Goal: Transaction & Acquisition: Purchase product/service

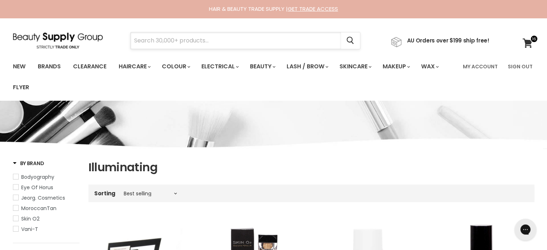
click at [193, 40] on input "Search" at bounding box center [235, 40] width 210 height 17
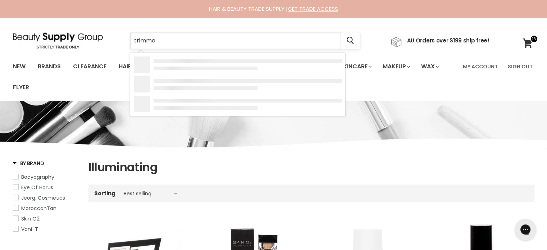
type input "trimmer"
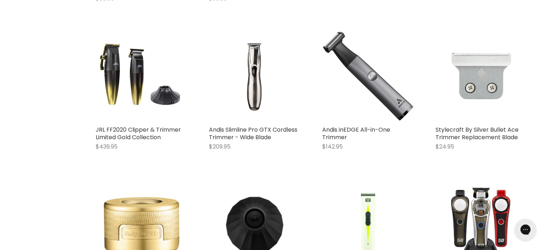
scroll to position [611, 0]
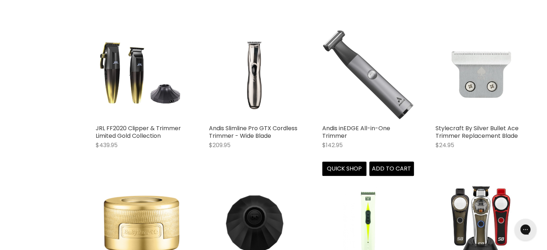
click at [367, 80] on img "Main content" at bounding box center [368, 75] width 92 height 92
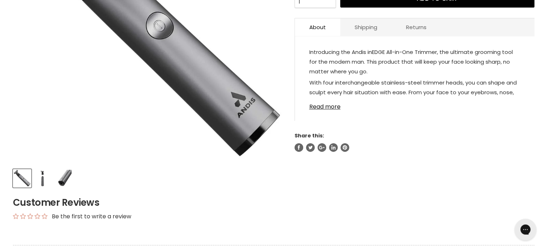
scroll to position [216, 0]
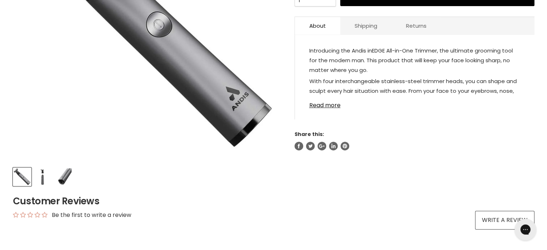
click at [42, 179] on img "Product thumbnails" at bounding box center [42, 176] width 17 height 17
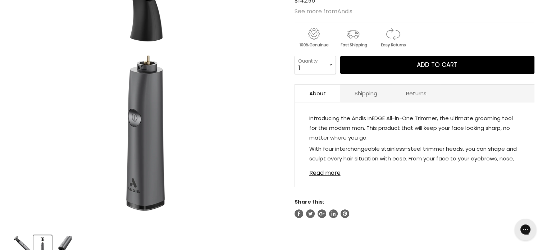
scroll to position [144, 0]
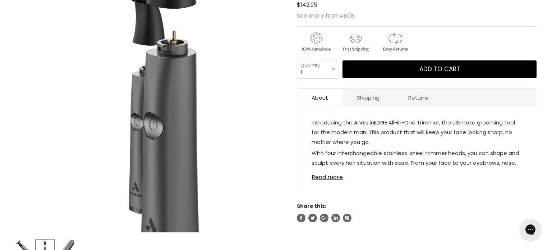
drag, startPoint x: 101, startPoint y: 167, endPoint x: 97, endPoint y: 117, distance: 50.5
click at [97, 117] on img "Andis inEDGE All-in-One Trimmer image. Click or Scroll to Zoom." at bounding box center [172, 88] width 385 height 385
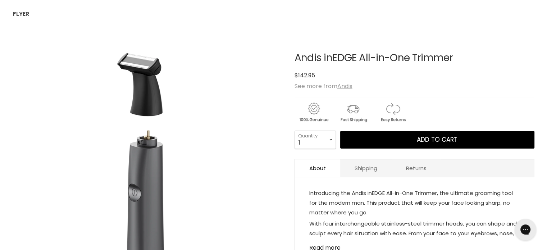
scroll to position [72, 0]
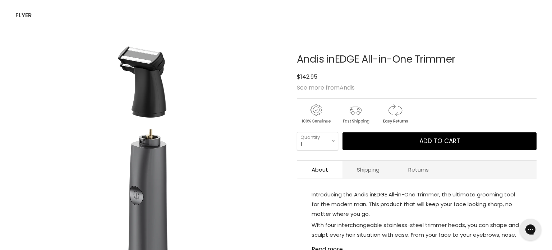
click at [139, 58] on img "Andis inEDGE All-in-One Trimmer image. Click or Scroll to Zoom." at bounding box center [149, 170] width 268 height 268
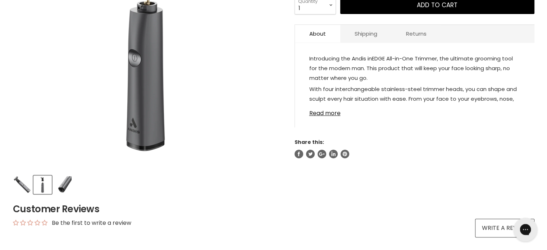
scroll to position [216, 0]
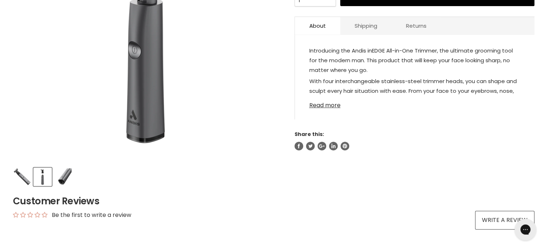
click at [319, 105] on link "Read more" at bounding box center [414, 103] width 211 height 11
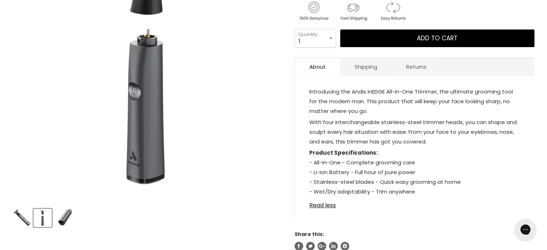
scroll to position [108, 0]
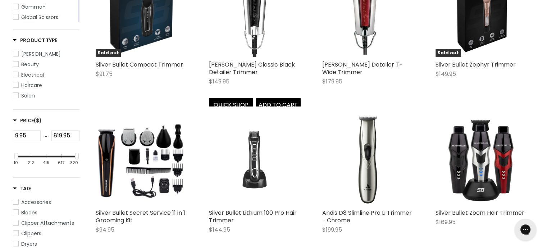
scroll to position [237, 0]
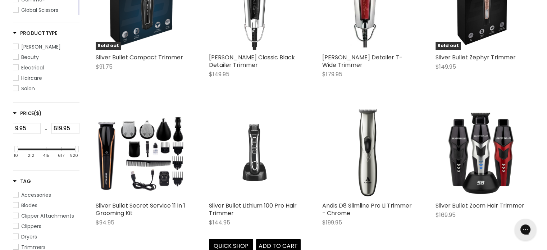
click at [253, 145] on img "Main content" at bounding box center [254, 152] width 61 height 92
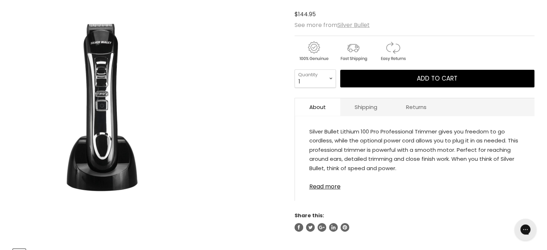
scroll to position [144, 0]
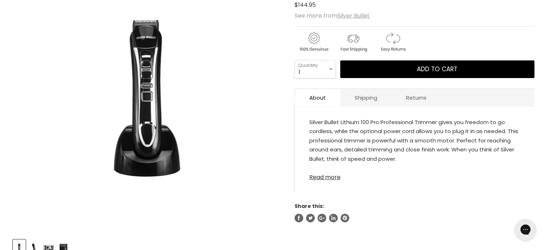
click at [332, 179] on link "Read more" at bounding box center [414, 175] width 211 height 11
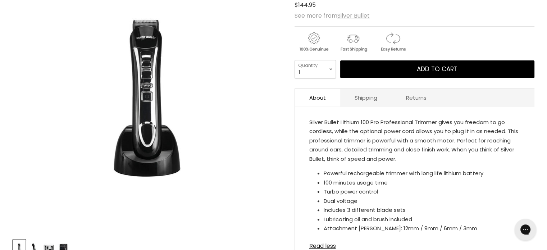
click at [35, 244] on img "Product thumbnails" at bounding box center [33, 248] width 11 height 17
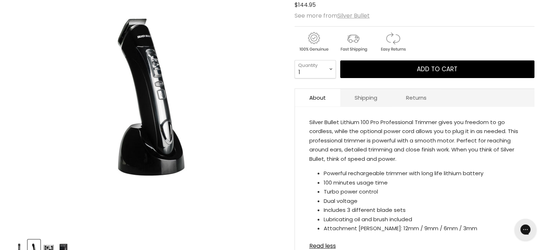
click at [44, 245] on img "Product thumbnails" at bounding box center [48, 248] width 11 height 17
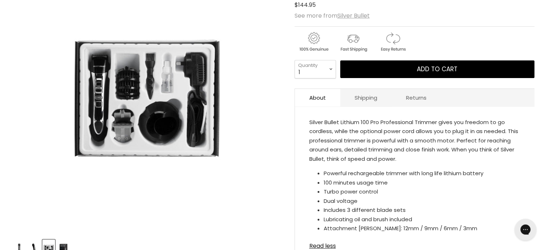
click at [66, 247] on img "Product thumbnails" at bounding box center [63, 248] width 11 height 17
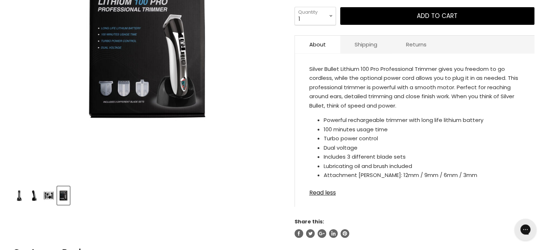
scroll to position [180, 0]
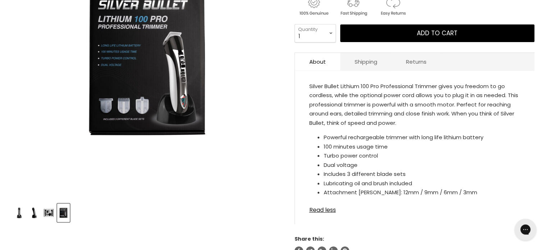
click at [36, 210] on img "Product thumbnails" at bounding box center [33, 212] width 11 height 17
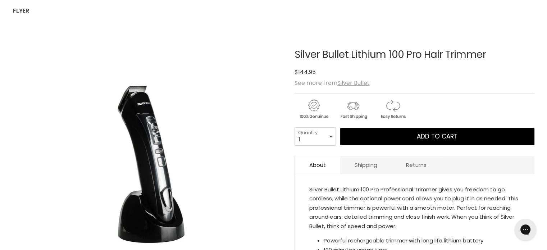
scroll to position [72, 0]
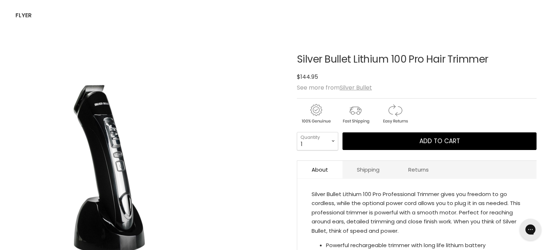
click at [220, 221] on img "Silver Bullet Lithium 100 Pro Hair Trimmer image. Click or Scroll to Zoom." at bounding box center [150, 170] width 168 height 252
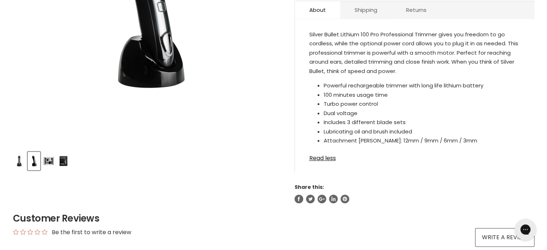
scroll to position [237, 0]
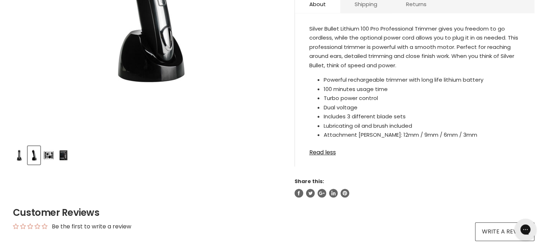
click at [49, 158] on img "Product thumbnails" at bounding box center [48, 155] width 11 height 17
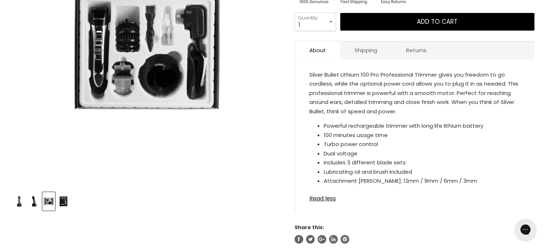
scroll to position [190, 0]
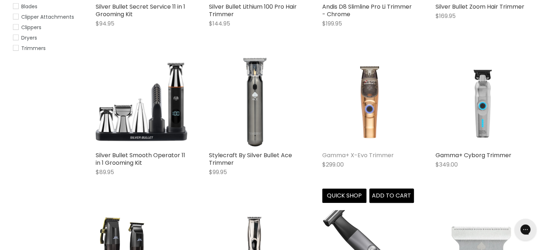
scroll to position [444, 0]
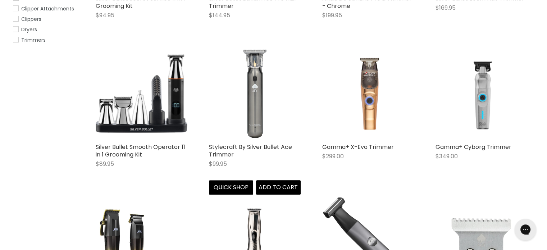
click at [252, 108] on img "Main content" at bounding box center [255, 94] width 92 height 92
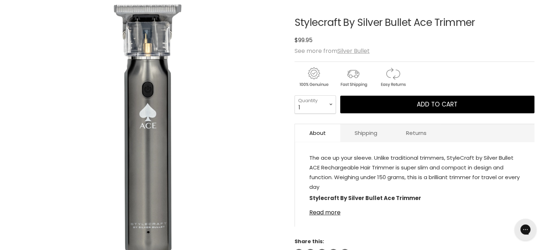
scroll to position [144, 0]
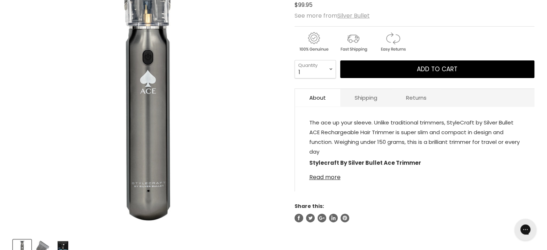
click at [331, 176] on link "Read more" at bounding box center [414, 175] width 211 height 11
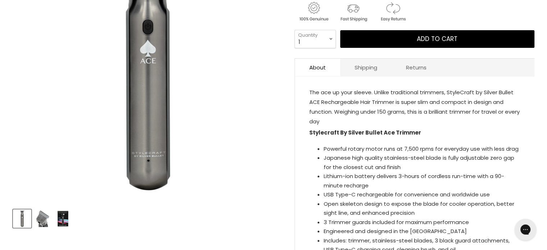
scroll to position [216, 0]
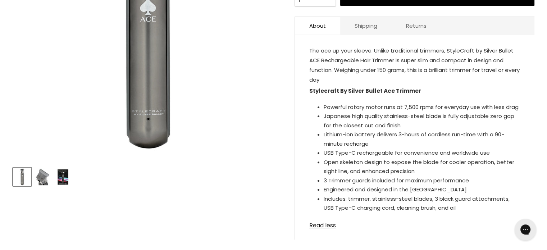
click at [62, 176] on img "Product thumbnails" at bounding box center [63, 176] width 17 height 17
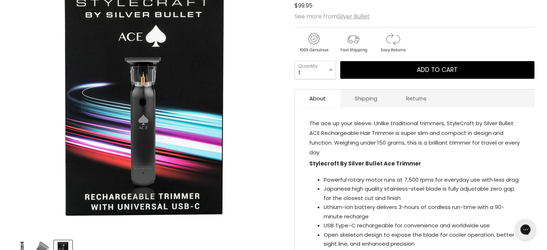
scroll to position [108, 0]
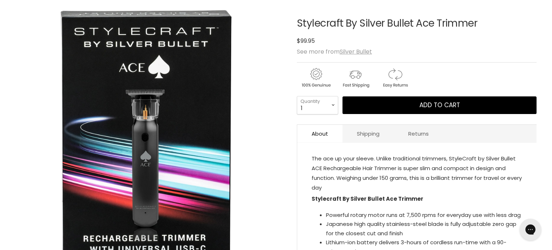
click at [275, 195] on img "Stylecraft By Silver Bullet Ace Trimmer image. Click or Scroll to Zoom." at bounding box center [149, 134] width 268 height 268
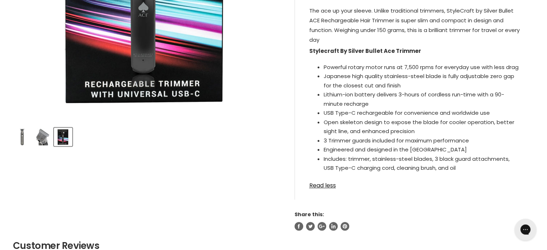
scroll to position [258, 0]
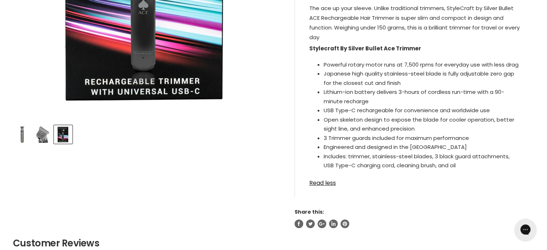
click at [36, 135] on img "Product thumbnails" at bounding box center [42, 134] width 17 height 17
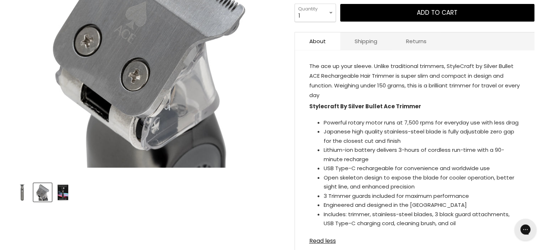
scroll to position [186, 0]
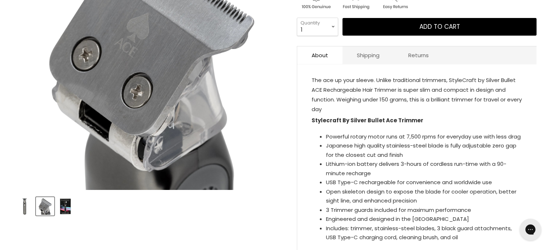
click at [137, 37] on img "Stylecraft By Silver Bullet Ace Trimmer image. Click or Scroll to Zoom." at bounding box center [149, 55] width 268 height 268
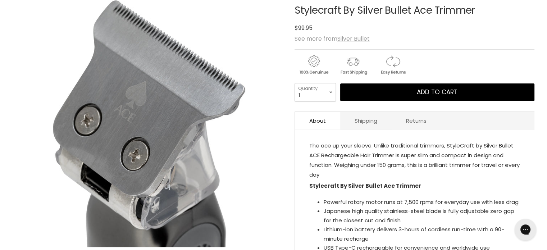
scroll to position [114, 0]
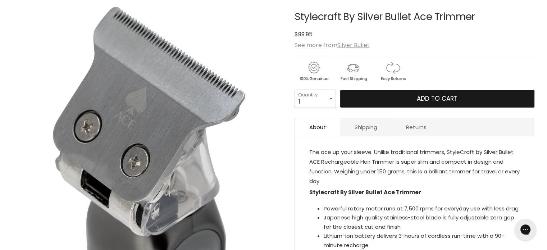
click at [361, 99] on button "Add to cart" at bounding box center [437, 99] width 194 height 18
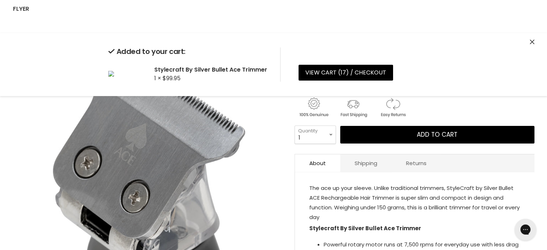
scroll to position [0, 0]
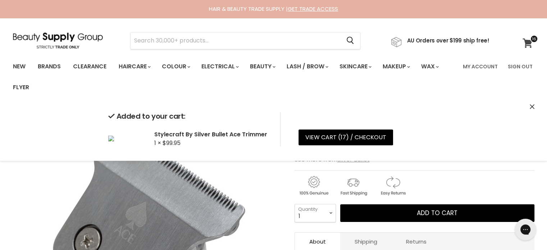
click at [529, 43] on icon at bounding box center [527, 42] width 10 height 9
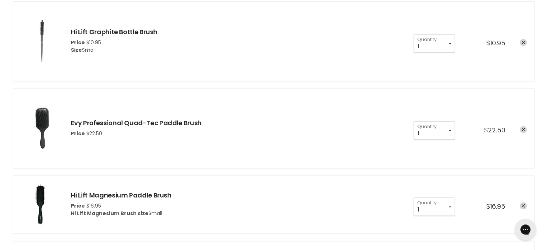
scroll to position [431, 0]
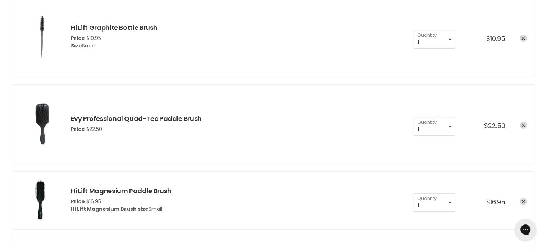
click at [523, 125] on icon "remove Evy Professional Quad-Tec Paddle Brush" at bounding box center [523, 126] width 4 height 4
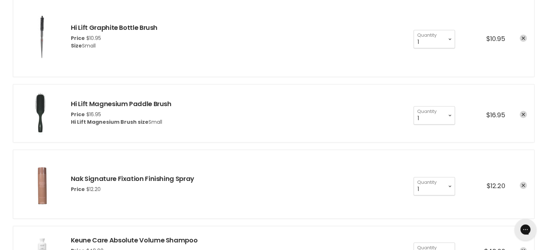
click at [36, 104] on img "cart checkout" at bounding box center [41, 113] width 43 height 43
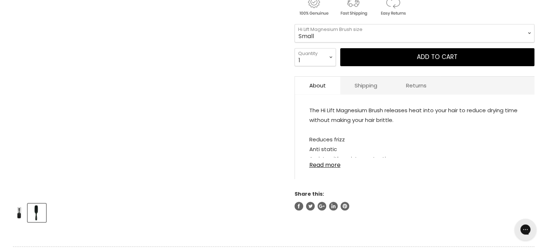
scroll to position [252, 0]
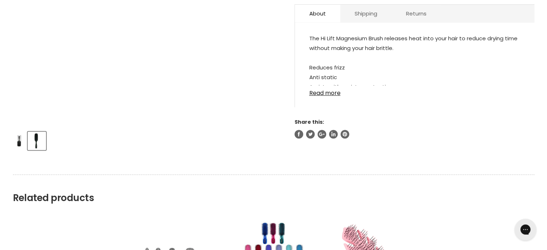
click at [39, 143] on img "Product thumbnails" at bounding box center [36, 140] width 17 height 17
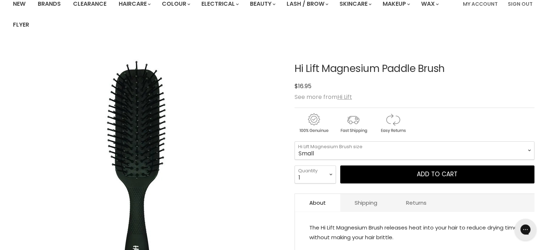
scroll to position [0, 0]
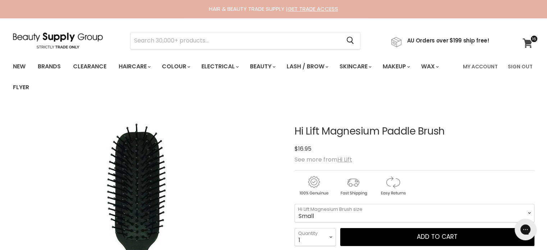
click at [528, 43] on icon at bounding box center [527, 42] width 10 height 9
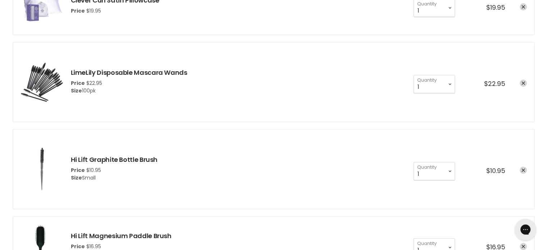
scroll to position [395, 0]
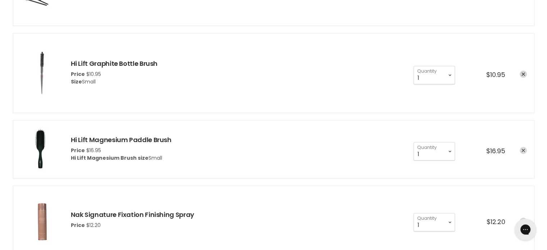
click at [520, 148] on link "remove Hi Lift Magnesium Paddle Brush" at bounding box center [522, 150] width 7 height 7
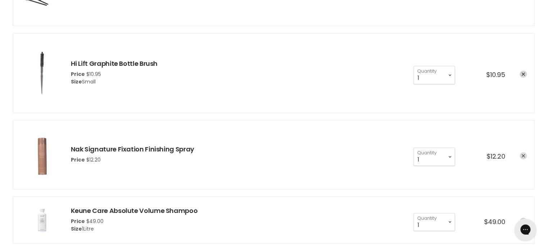
click at [523, 155] on icon "remove Nak Signature Fixation Finishing Spray" at bounding box center [523, 156] width 4 height 4
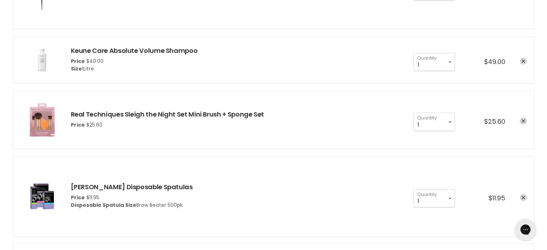
scroll to position [467, 0]
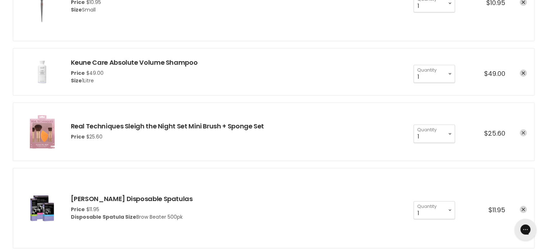
click at [523, 132] on icon "remove Real Techniques Sleigh the Night Set Mini Brush + Sponge Set" at bounding box center [523, 133] width 4 height 4
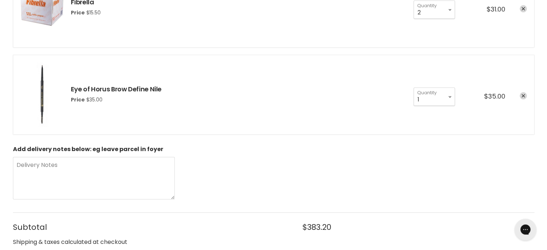
scroll to position [863, 0]
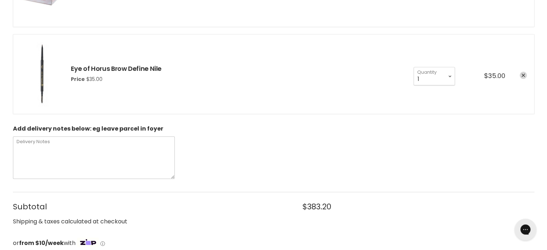
click at [20, 143] on textarea "Delivery Notes" at bounding box center [94, 157] width 162 height 42
click at [52, 157] on textarea "Salon closed Monday 18th and Tuesday 19th. Thank you. Marie" at bounding box center [94, 157] width 162 height 42
click at [145, 148] on textarea "Salon closed Monday 18th and Tuesday 19th. Thank you. Marie" at bounding box center [94, 157] width 162 height 42
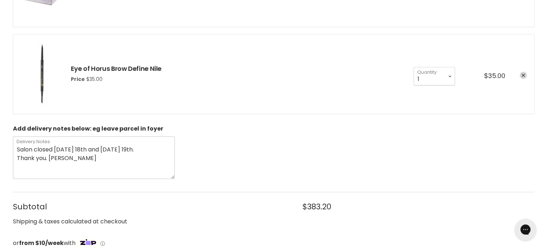
click at [49, 157] on textarea "Salon closed Monday 18th and Tuesday 19th. Thank you. Marie" at bounding box center [94, 157] width 162 height 42
click at [67, 156] on textarea "Salon closed Monday 18th and Tuesday 19th. Thank you. Marie" at bounding box center [94, 157] width 162 height 42
click at [47, 158] on textarea "Salon closed Monday 18th and Tuesday 19th. Thank you. Marie" at bounding box center [94, 157] width 162 height 42
click at [70, 156] on textarea "Salon closed Monday 18th and Tuesday 19th. Thank you. Marie" at bounding box center [94, 157] width 162 height 42
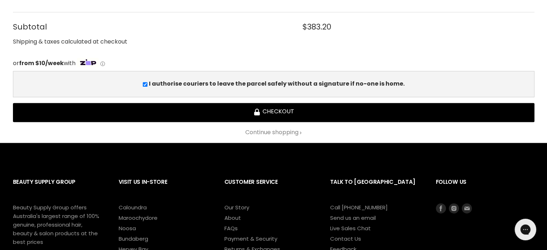
scroll to position [899, 0]
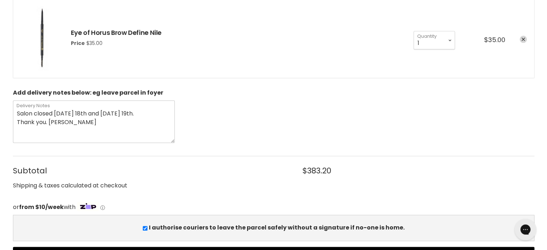
click at [81, 122] on textarea "Salon closed Monday 18th and Tuesday 19th. Thank you. Marie" at bounding box center [94, 121] width 162 height 42
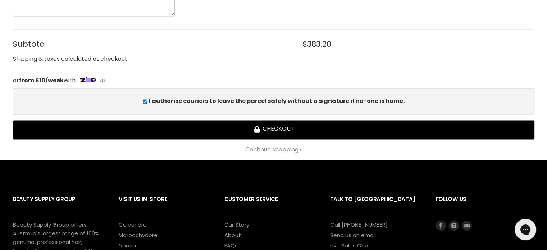
scroll to position [1042, 0]
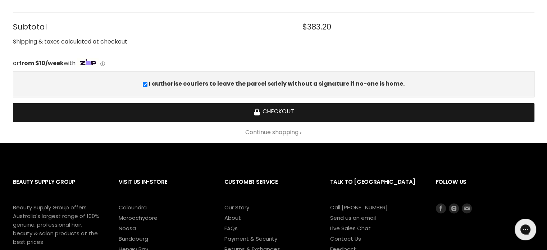
type textarea "Salon closed Monday 18th and Tuesday 19th. Thank you. Marie"
click at [292, 111] on button "Checkout" at bounding box center [273, 112] width 521 height 19
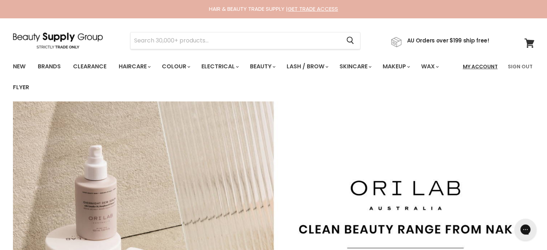
click at [482, 67] on link "My Account" at bounding box center [479, 66] width 43 height 15
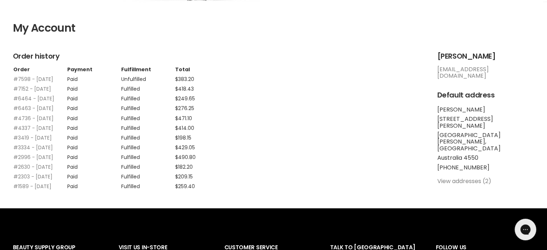
scroll to position [216, 0]
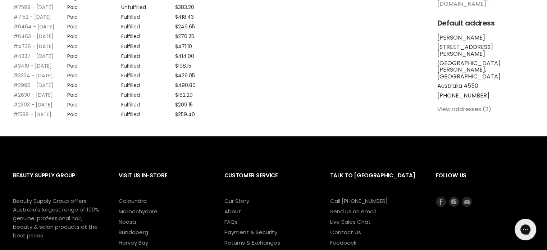
click at [466, 105] on link "View addresses (2)" at bounding box center [464, 109] width 54 height 8
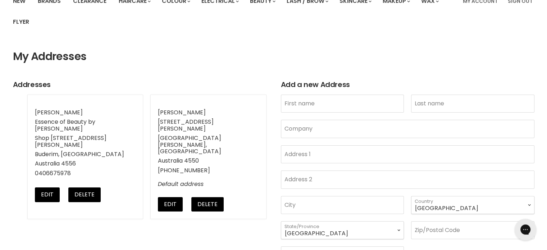
scroll to position [72, 0]
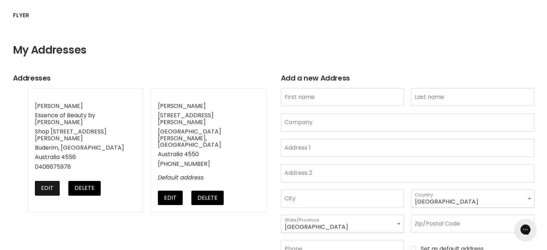
click at [42, 181] on button "Edit" at bounding box center [47, 188] width 25 height 14
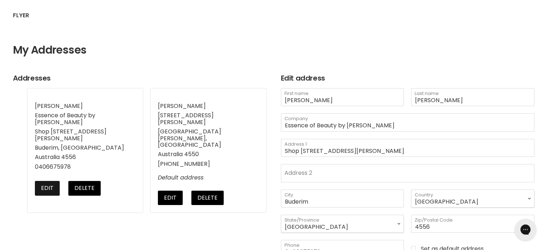
click at [45, 181] on button "Edit" at bounding box center [47, 188] width 25 height 14
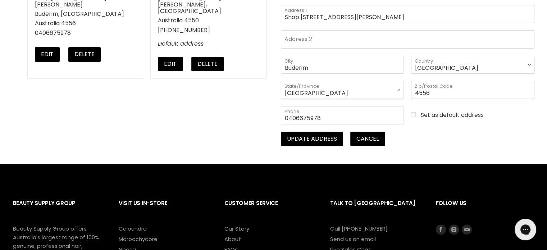
scroll to position [216, 0]
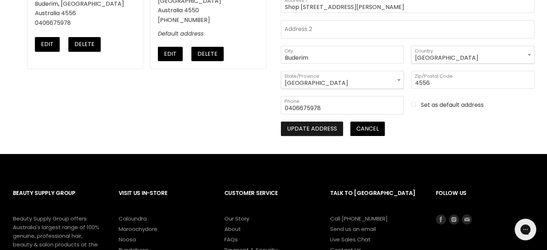
click at [321, 125] on button "Update address" at bounding box center [312, 128] width 62 height 14
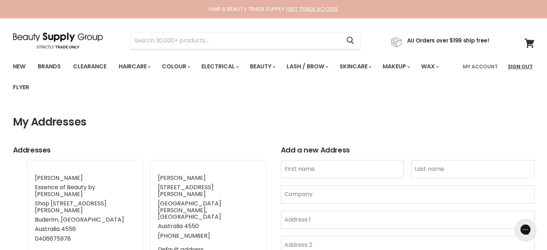
click at [520, 65] on link "Sign Out" at bounding box center [519, 66] width 33 height 15
